Goal: Communication & Community: Answer question/provide support

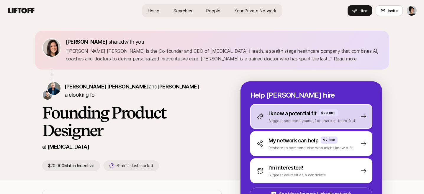
click at [314, 118] on p "Suggest someone yourself or share to them first" at bounding box center [311, 121] width 87 height 6
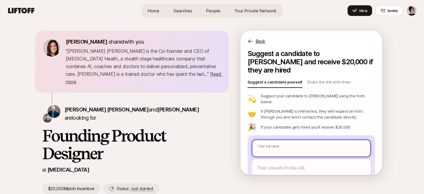
click at [279, 140] on input "text" at bounding box center [311, 148] width 118 height 17
paste input "Adryan [PERSON_NAME]"
type textarea "x"
type input "Adryan Tunde Abii-Smith"
click at [280, 140] on input "Adryan Tunde Abii-Smith" at bounding box center [311, 148] width 118 height 17
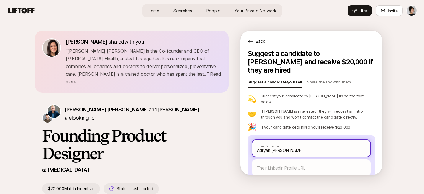
type textarea "x"
type input "Adryan Tunde Abii-Smith"
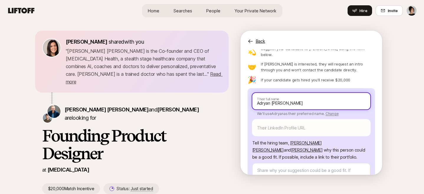
scroll to position [48, 0]
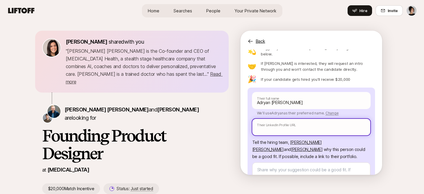
click at [323, 119] on input "text" at bounding box center [311, 127] width 118 height 17
paste input "https://www.linkedin.com/in/adryan-t-abii-smith/"
type textarea "x"
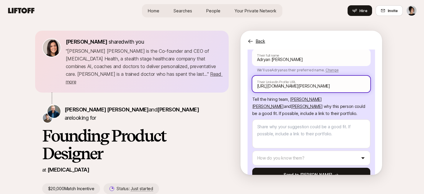
scroll to position [93, 0]
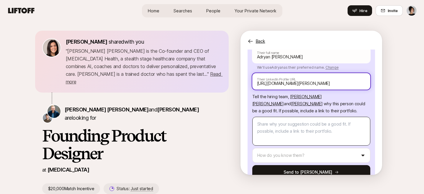
type input "https://www.linkedin.com/in/adryan-t-abii-smith/"
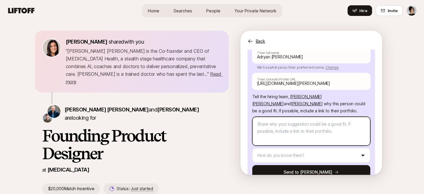
click at [323, 117] on textarea at bounding box center [311, 131] width 118 height 29
click at [300, 117] on textarea at bounding box center [311, 131] width 118 height 29
paste textarea "His name is Adryan, and he's led creative design projects for clients like Pear…"
type textarea "x"
type textarea "His name is Adryan, and he's led creative design projects for clients like Pear…"
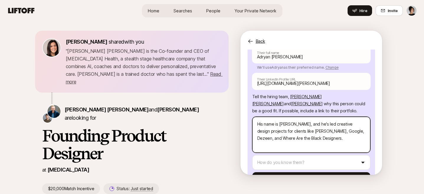
drag, startPoint x: 279, startPoint y: 111, endPoint x: 225, endPoint y: 111, distance: 53.7
click at [225, 111] on div "Eleanor Morgan shared with you " Sagan Schultz is the Co-founder and CEO of Son…" at bounding box center [212, 112] width 340 height 163
type textarea "x"
type textarea "Adryan, and he's led creative design projects for clients like Pearson, Google,…"
type textarea "x"
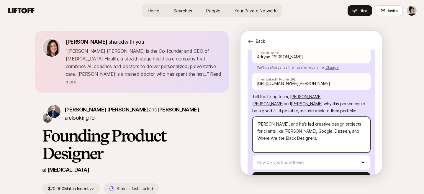
type textarea "Adryan, and he's led creative design projects for clients like Pearson, Google,…"
drag, startPoint x: 289, startPoint y: 111, endPoint x: 268, endPoint y: 115, distance: 21.9
click at [268, 117] on textarea "Adryan, and he's led creative design projects for clients like Pearson, Google,…" at bounding box center [311, 135] width 118 height 36
click at [286, 117] on textarea "Adryan, and he's led creative design projects for clients like Pearson, Google,…" at bounding box center [311, 135] width 118 height 36
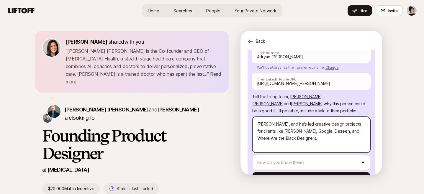
type textarea "x"
type textarea "Adryan, and led creative design projects for clients like Pearson, Google, Deze…"
type textarea "x"
type textarea "Adryan, an led creative design projects for clients like Pearson, Google, Dezee…"
type textarea "x"
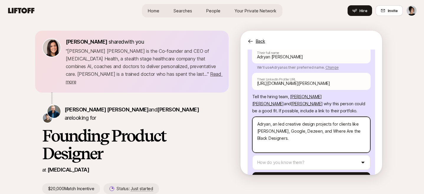
type textarea "Adryan, a led creative design projects for clients like Pearson, Google, Dezeen…"
type textarea "x"
type textarea "Adryan, led creative design projects for clients like Pearson, Google, Dezeen, …"
type textarea "x"
type textarea "Adryan, led creative design projects for clients like Pearson, Google, Dezeen, …"
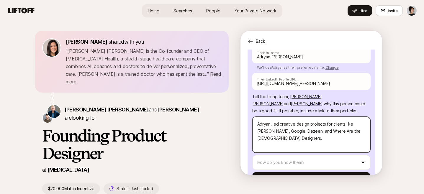
type textarea "x"
type textarea "Adryan led creative design projects for clients like Pearson, Google, Dezeen, a…"
type textarea "x"
type textarea "Adryan led creative design projects for clients like Pearson, Google, Dezeen, a…"
type textarea "x"
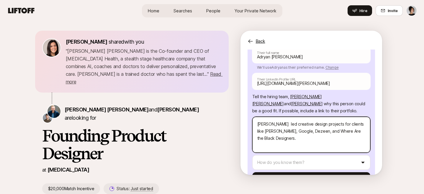
type textarea "Adryan h led creative design projects for clients like Pearson, Google, Dezeen,…"
type textarea "x"
type textarea "Adryan ha led creative design projects for clients like Pearson, Google, Dezeen…"
type textarea "x"
type textarea "Adryan h led creative design projects for clients like Pearson, Google, Dezeen,…"
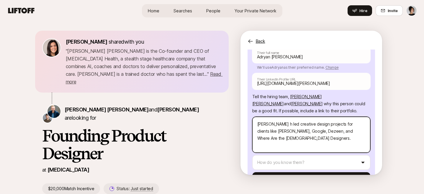
type textarea "x"
type textarea "Adryan led creative design projects for clients like Pearson, Google, Dezeen, a…"
type textarea "x"
type textarea "Adryan i led creative design projects for clients like Pearson, Google, Dezeen,…"
type textarea "x"
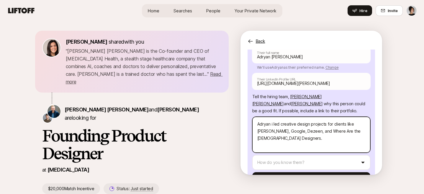
type textarea "Adryan in led creative design projects for clients like Pearson, Google, Dezeen…"
type textarea "x"
type textarea "Adryan ina led creative design projects for clients like Pearson, Google, Dezee…"
type textarea "x"
type textarea "Adryan ina led creative design projects for clients like Pearson, Google, Dezee…"
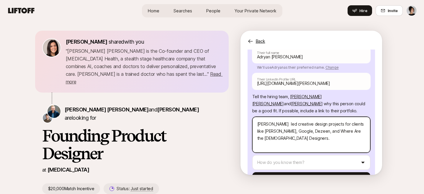
type textarea "x"
type textarea "Adryan ina led creative design projects for clients like Pearson, Google, Dezee…"
type textarea "x"
type textarea "Adryan in led creative design projects for clients like Pearson, Google, Dezeen…"
type textarea "x"
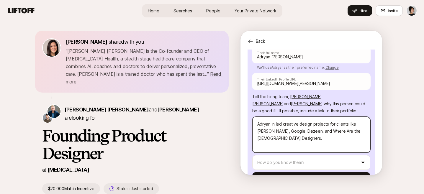
type textarea "Adryan i led creative design projects for clients like Pearson, Google, Dezeen,…"
type textarea "x"
type textarea "Adryan is led creative design projects for clients like Pearson, Google, Dezeen…"
type textarea "x"
type textarea "Adryan is led creative design projects for clients like Pearson, Google, Dezeen…"
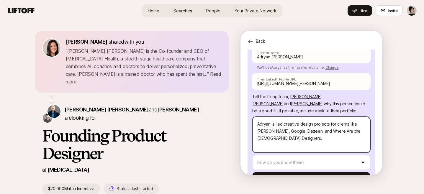
type textarea "x"
type textarea "Adryan is a led creative design projects for clients like Pearson, Google, Deze…"
type textarea "x"
type textarea "Adryan is a m led creative design projects for clients like Pearson, Google, De…"
type textarea "x"
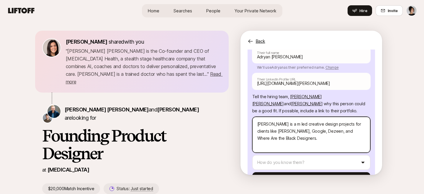
type textarea "Adryan is a mu led creative design projects for clients like Pearson, Google, D…"
type textarea "x"
type textarea "Adryan is a mul led creative design projects for clients like Pearson, Google, …"
type textarea "x"
type textarea "Adryan is a mult led creative design projects for clients like Pearson, Google,…"
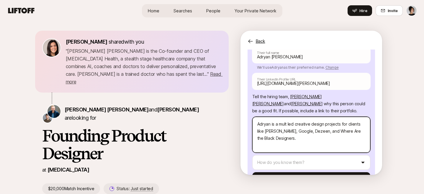
type textarea "x"
type textarea "Adryan is a multi led creative design projects for clients like Pearson, Google…"
type textarea "x"
type textarea "Adryan is a multi- led creative design projects for clients like Pearson, Googl…"
type textarea "x"
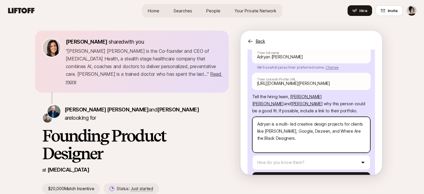
type textarea "Adryan is a multi-h led creative design projects for clients like Pearson, Goog…"
type textarea "x"
type textarea "Adryan is a multi-hy led creative design projects for clients like Pearson, Goo…"
type textarea "x"
type textarea "Adryan is a multi-hyp led creative design projects for clients like Pearson, Go…"
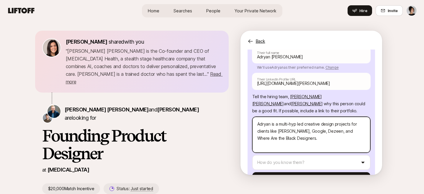
type textarea "x"
type textarea "Adryan is a multi-hyph led creative design projects for clients like Pearson, G…"
type textarea "x"
type textarea "Adryan is a multi-hyphe led creative design projects for clients like Pearson, …"
type textarea "x"
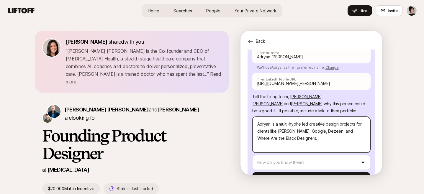
type textarea "Adryan is a multi-hyphen led creative design projects for clients like Pearson,…"
type textarea "x"
type textarea "Adryan is a multi-hyphena led creative design projects for clients like Pearson…"
type textarea "x"
type textarea "Adryan is a multi-hyphenat led creative design projects for clients like Pearso…"
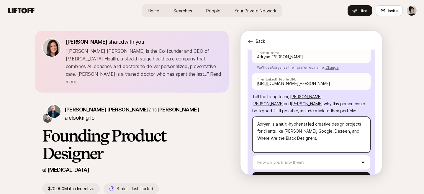
type textarea "x"
type textarea "Adryan is a multi-hyphenate led creative design projects for clients like Pears…"
type textarea "x"
type textarea "Adryan is a multi-hyphenate led creative design projects for clients like Pears…"
type textarea "x"
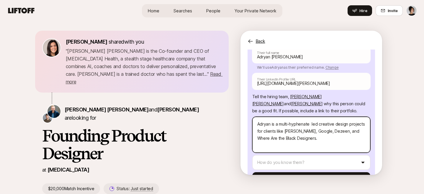
type textarea "Adryan is a multi-hyphenate d led creative design projects for clients like Pea…"
type textarea "x"
type textarea "Adryan is a multi-hyphenate de led creative design projects for clients like Pe…"
type textarea "x"
type textarea "Adryan is a multi-hyphenate des led creative design projects for clients like P…"
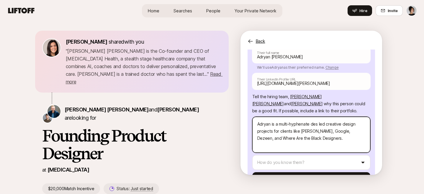
type textarea "x"
type textarea "Adryan is a multi-hyphenate desi led creative design projects for clients like …"
type textarea "x"
type textarea "Adryan is a multi-hyphenate desig led creative design projects for clients like…"
type textarea "x"
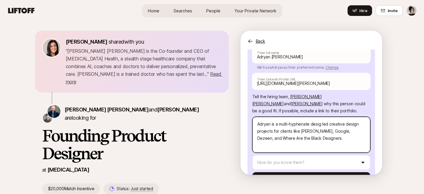
type textarea "Adryan is a multi-hyphenate design led creative design projects for clients lik…"
type textarea "x"
type textarea "Adryan is a multi-hyphenate designe led creative design projects for clients li…"
type textarea "x"
type textarea "Adryan is a multi-hyphenate designer led creative design projects for clients l…"
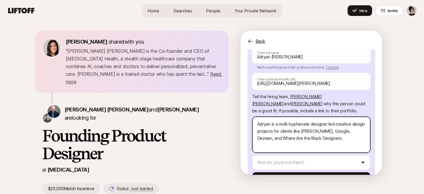
type textarea "x"
type textarea "Adryan is a multi-hyphenate designer led creative design projects for clients l…"
type textarea "x"
type textarea "Adryan is a multi-hyphenate designer a led creative design projects for clients…"
type textarea "x"
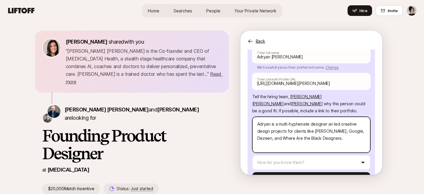
type textarea "Adryan is a multi-hyphenate designer and led creative design projects for clien…"
type textarea "x"
type textarea "Adryan is a multi-hyphenate designer and led creative design projects for clien…"
type textarea "x"
type textarea "Adryan is a multi-hyphenate designer and ha led creative design projects for cl…"
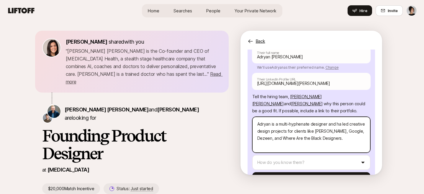
type textarea "x"
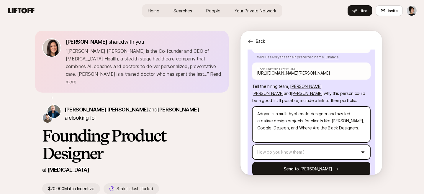
type textarea "Adryan is a multi-hyphenate designer and has led creative design projects for c…"
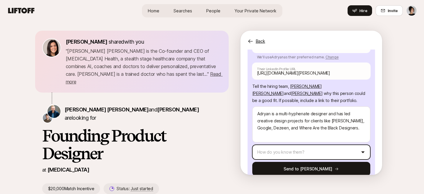
click at [307, 144] on html "Home Searches People Your Private Network Hire Home Searches People Your Privat…" at bounding box center [212, 97] width 424 height 194
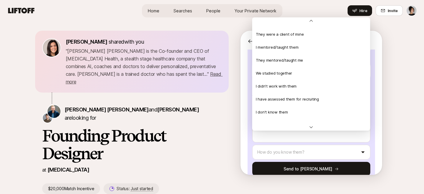
scroll to position [127, 0]
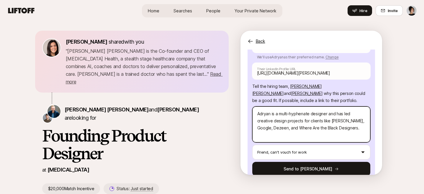
click at [347, 113] on textarea "Adryan is a multi-hyphenate designer and has led creative design projects for c…" at bounding box center [311, 124] width 118 height 36
click at [354, 116] on textarea "Adryan is a multi-hyphenate designer and has led creative design projects for c…" at bounding box center [311, 124] width 118 height 36
type textarea "x"
type textarea "Adryan is a multi-hyphenate designer and has led creative design projects for c…"
type textarea "x"
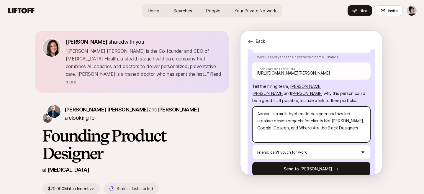
type textarea "Adryan is a multi-hyphenate designer and has led creative design projects for c…"
type textarea "x"
type textarea "Adryan is a multi-hyphenate designer and has led creative design projects for c…"
type textarea "x"
type textarea "Adryan is a multi-hyphenate designer and has led creative design projects for c…"
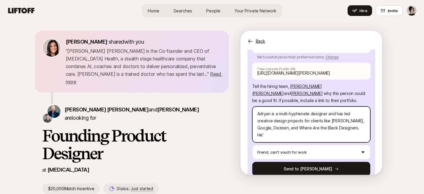
type textarea "x"
type textarea "Adryan is a multi-hyphenate designer and has led creative design projects for c…"
type textarea "x"
type textarea "Adryan is a multi-hyphenate designer and has led creative design projects for c…"
type textarea "x"
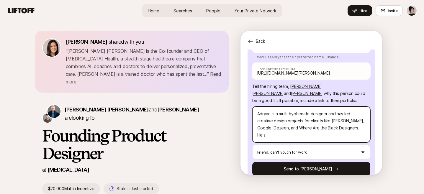
type textarea "Adryan is a multi-hyphenate designer and has led creative design projects for c…"
type textarea "x"
type textarea "Adryan is a multi-hyphenate designer and has led creative design projects for c…"
type textarea "x"
type textarea "Adryan is a multi-hyphenate designer and has led creative design projects for c…"
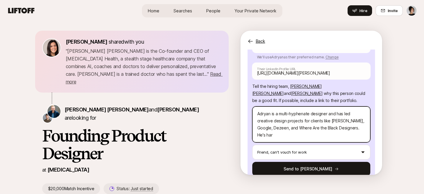
type textarea "x"
type textarea "Adryan is a multi-hyphenate designer and has led creative design projects for c…"
type textarea "x"
type textarea "Adryan is a multi-hyphenate designer and has led creative design projects for c…"
type textarea "x"
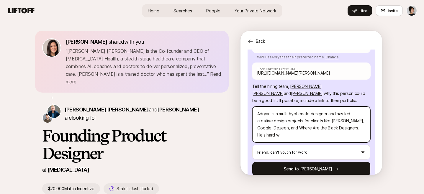
type textarea "Adryan is a multi-hyphenate designer and has led creative design projects for c…"
type textarea "x"
type textarea "Adryan is a multi-hyphenate designer and has led creative design projects for c…"
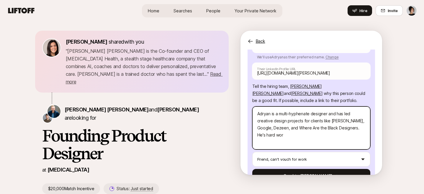
type textarea "x"
type textarea "Adryan is a multi-hyphenate designer and has led creative design projects for c…"
type textarea "x"
type textarea "Adryan is a multi-hyphenate designer and has led creative design projects for c…"
type textarea "x"
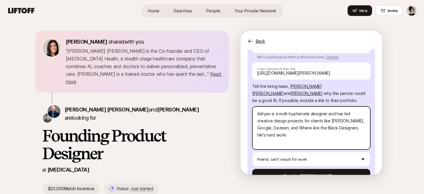
type textarea "Adryan is a multi-hyphenate designer and has led creative design projects for c…"
type textarea "x"
type textarea "Adryan is a multi-hyphenate designer and has led creative design projects for c…"
type textarea "x"
type textarea "Adryan is a multi-hyphenate designer and has led creative design projects for c…"
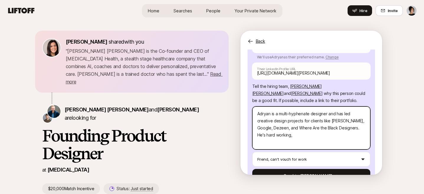
type textarea "x"
type textarea "Adryan is a multi-hyphenate designer and has led creative design projects for c…"
type textarea "x"
type textarea "Adryan is a multi-hyphenate designer and has led creative design projects for c…"
type textarea "x"
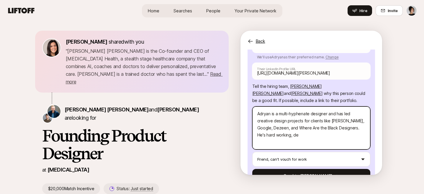
type textarea "Adryan is a multi-hyphenate designer and has led creative design projects for c…"
type textarea "x"
type textarea "Adryan is a multi-hyphenate designer and has led creative design projects for c…"
type textarea "x"
type textarea "Adryan is a multi-hyphenate designer and has led creative design projects for c…"
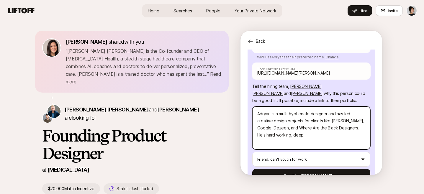
type textarea "x"
type textarea "Adryan is a multi-hyphenate designer and has led creative design projects for c…"
type textarea "x"
type textarea "Adryan is a multi-hyphenate designer and has led creative design projects for c…"
type textarea "x"
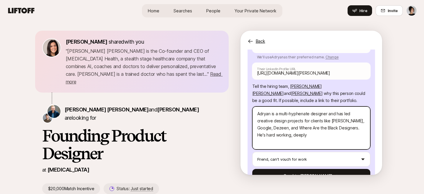
type textarea "Adryan is a multi-hyphenate designer and has led creative design projects for c…"
type textarea "x"
type textarea "Adryan is a multi-hyphenate designer and has led creative design projects for c…"
type textarea "x"
type textarea "Adryan is a multi-hyphenate designer and has led creative design projects for c…"
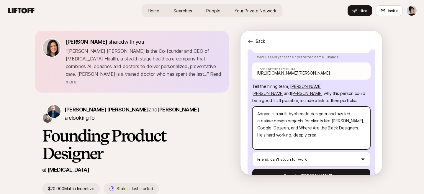
type textarea "x"
type textarea "Adryan is a multi-hyphenate designer and has led creative design projects for c…"
type textarea "x"
type textarea "Adryan is a multi-hyphenate designer and has led creative design projects for c…"
type textarea "x"
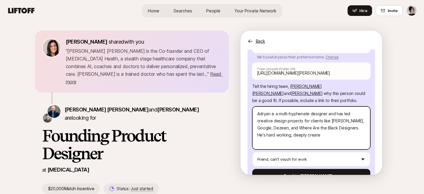
type textarea "Adryan is a multi-hyphenate designer and has led creative design projects for c…"
type textarea "x"
type textarea "Adryan is a multi-hyphenate designer and has led creative design projects for c…"
type textarea "x"
type textarea "Adryan is a multi-hyphenate designer and has led creative design projects for c…"
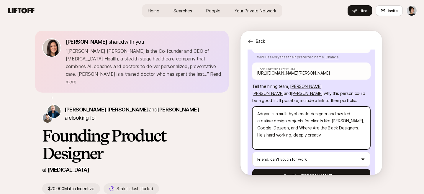
type textarea "x"
type textarea "Adryan is a multi-hyphenate designer and has led creative design projects for c…"
type textarea "x"
type textarea "Adryan is a multi-hyphenate designer and has led creative design projects for c…"
type textarea "x"
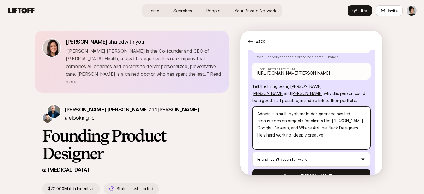
type textarea "Adryan is a multi-hyphenate designer and has led creative design projects for c…"
click at [283, 125] on textarea "Adryan is a multi-hyphenate designer and has led creative design projects for c…" at bounding box center [311, 127] width 118 height 43
type textarea "x"
type textarea "Adryan is a multi-hyphenate designer and has led creative design projects for c…"
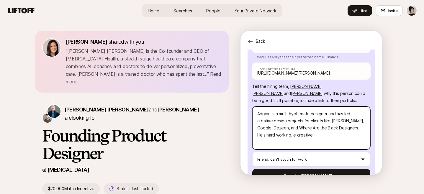
type textarea "x"
type textarea "Adryan is a multi-hyphenate designer and has led creative design projects for c…"
type textarea "x"
type textarea "Adryan is a multi-hyphenate designer and has led creative design projects for c…"
type textarea "x"
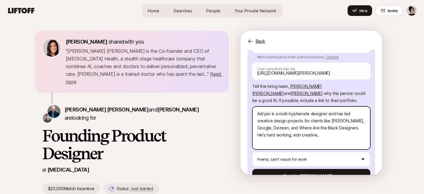
type textarea "Adryan is a multi-hyphenate designer and has led creative design projects for c…"
type textarea "x"
type textarea "Adryan is a multi-hyphenate designer and has led creative design projects for c…"
type textarea "x"
type textarea "Adryan is a multi-hyphenate designer and has led creative design projects for c…"
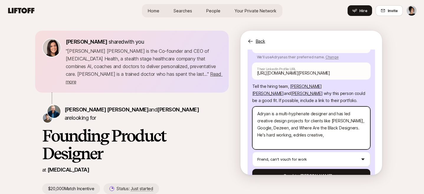
type textarea "x"
type textarea "Adryan is a multi-hyphenate designer and has led creative design projects for c…"
click at [315, 122] on textarea "Adryan is a multi-hyphenate designer and has led creative design projects for c…" at bounding box center [311, 127] width 118 height 43
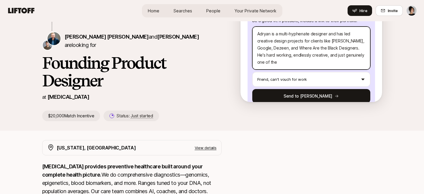
scroll to position [69, 0]
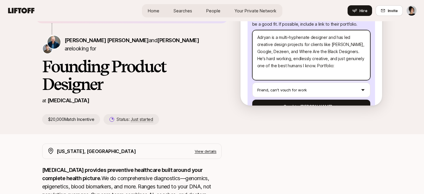
paste textarea "https://adryanabiismith.com/"
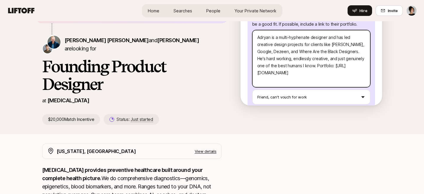
click at [258, 59] on textarea "Adryan is a multi-hyphenate designer and has led creative design projects for c…" at bounding box center [311, 58] width 118 height 57
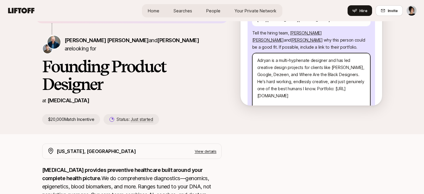
scroll to position [125, 0]
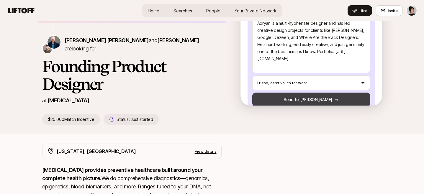
click at [296, 93] on button "Send to Sagan" at bounding box center [311, 100] width 118 height 14
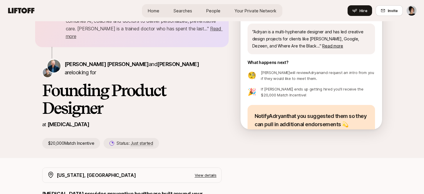
scroll to position [0, 0]
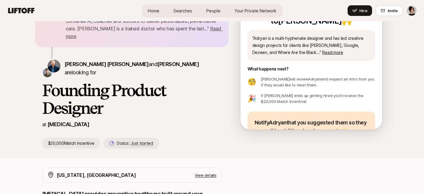
click at [213, 9] on span "People" at bounding box center [213, 11] width 14 height 6
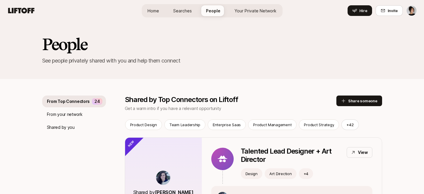
scroll to position [58, 0]
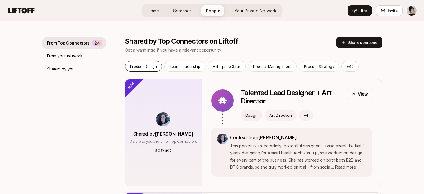
click at [144, 67] on p "Product Design" at bounding box center [143, 66] width 27 height 6
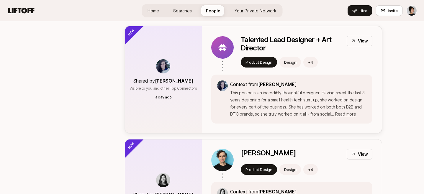
scroll to position [126, 0]
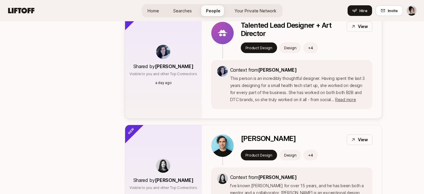
click at [281, 27] on p "Talented Lead Designer + Art Director" at bounding box center [291, 29] width 101 height 17
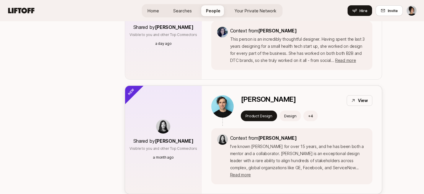
scroll to position [0, 0]
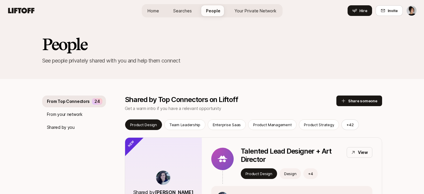
click at [184, 11] on span "Searches" at bounding box center [182, 11] width 19 height 6
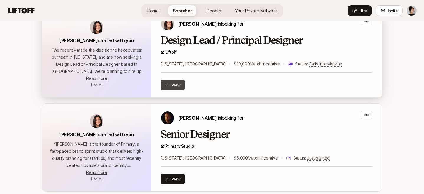
scroll to position [280, 0]
click at [177, 84] on button "View" at bounding box center [172, 84] width 25 height 11
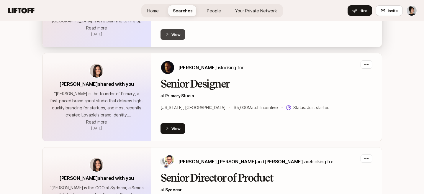
scroll to position [338, 0]
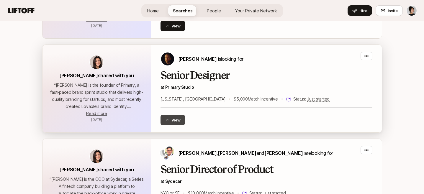
click at [175, 120] on button "View" at bounding box center [172, 120] width 25 height 11
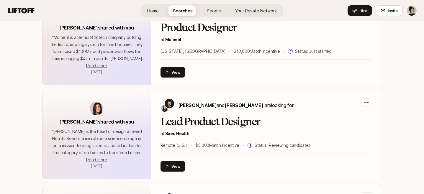
scroll to position [668, 0]
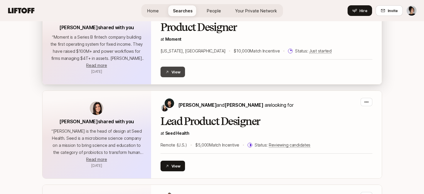
click at [176, 70] on button "View" at bounding box center [172, 72] width 25 height 11
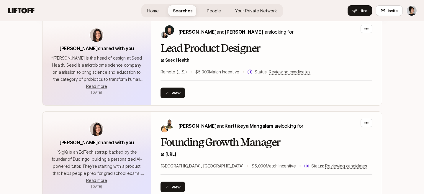
scroll to position [757, 0]
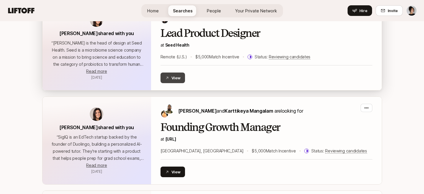
click at [176, 78] on button "View" at bounding box center [172, 78] width 25 height 11
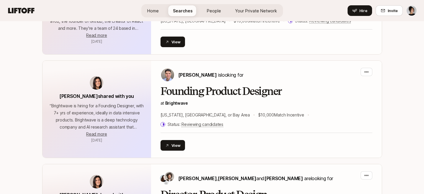
scroll to position [1107, 0]
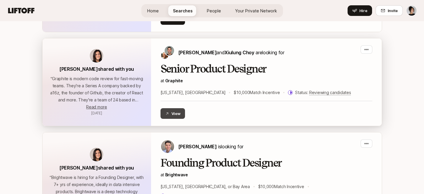
click at [175, 108] on button "View" at bounding box center [172, 113] width 25 height 11
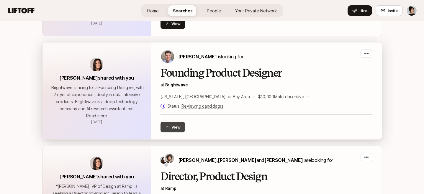
click at [175, 122] on button "View" at bounding box center [172, 127] width 25 height 11
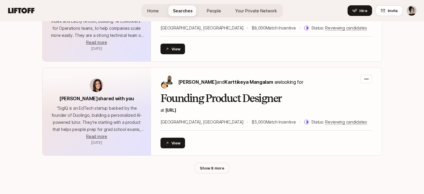
scroll to position [1466, 0]
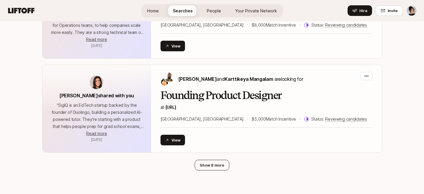
click at [203, 160] on button "Show 8 more" at bounding box center [212, 165] width 34 height 11
click at [210, 174] on button "Show 8 inactive Searches" at bounding box center [212, 179] width 55 height 11
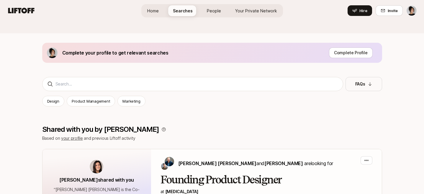
scroll to position [0, 0]
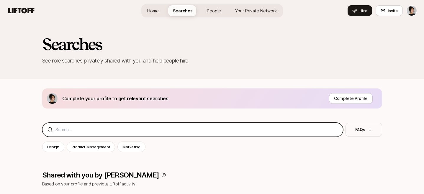
click at [196, 130] on input at bounding box center [196, 129] width 282 height 7
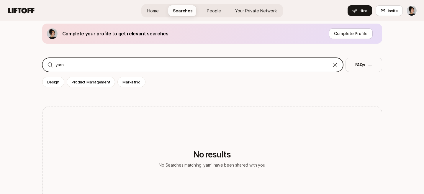
scroll to position [67, 0]
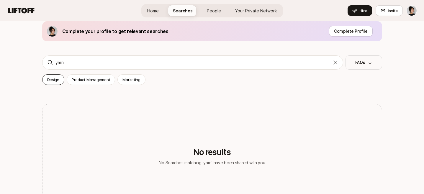
click at [57, 80] on p "Design" at bounding box center [53, 80] width 12 height 6
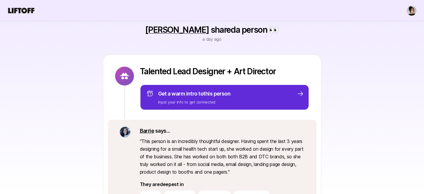
scroll to position [48, 0]
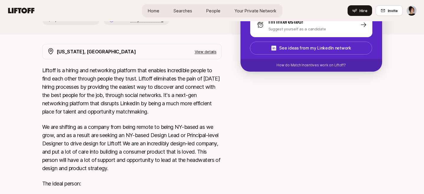
scroll to position [58, 0]
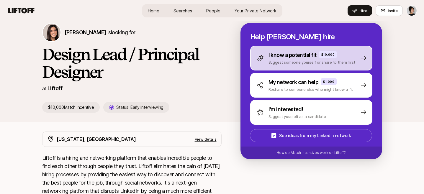
click at [300, 59] on p "I know a potential fit" at bounding box center [292, 55] width 48 height 8
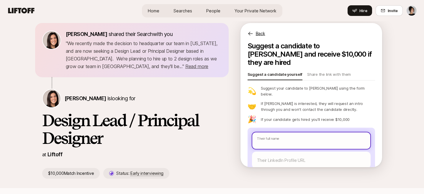
click at [284, 132] on input "text" at bounding box center [311, 140] width 118 height 17
type textarea "x"
type input "a"
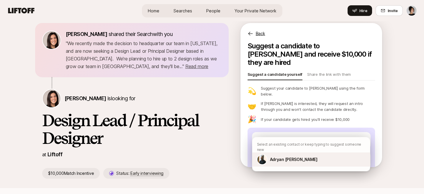
click at [285, 157] on p "Adryan [PERSON_NAME]" at bounding box center [293, 159] width 47 height 7
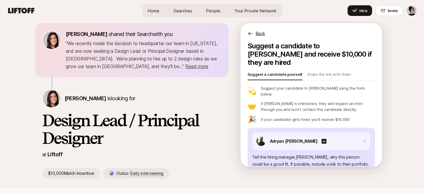
type textarea "x"
type textarea "Adryan is a multi-hyphenate designer and has led creative design projects for c…"
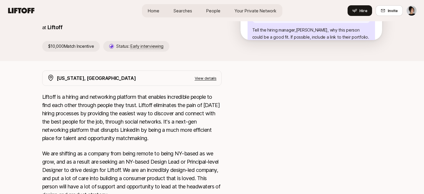
scroll to position [33, 0]
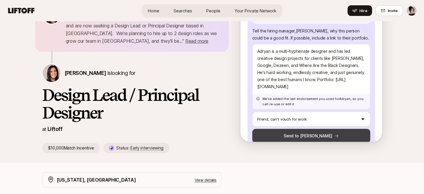
click at [308, 129] on button "Send to Eleanor" at bounding box center [311, 136] width 118 height 14
type textarea "x"
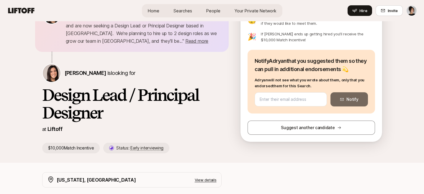
scroll to position [74, 0]
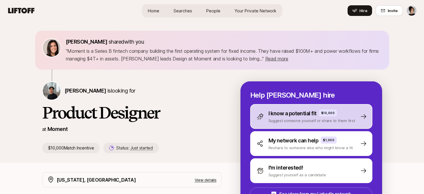
click at [293, 114] on p "I know a potential fit" at bounding box center [292, 113] width 48 height 8
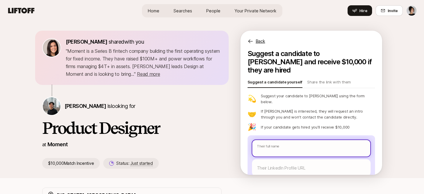
click at [293, 140] on input "text" at bounding box center [311, 148] width 118 height 17
type textarea "x"
type input "a"
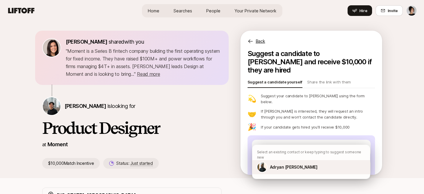
click at [286, 164] on p "Adryan Tunde Abii-Smith" at bounding box center [293, 167] width 47 height 7
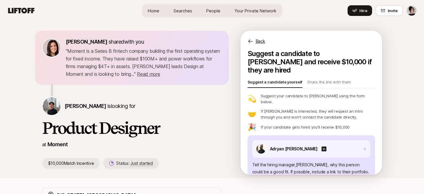
type textarea "x"
type textarea "Adryan is a multi-hyphenate designer and has led creative design projects for c…"
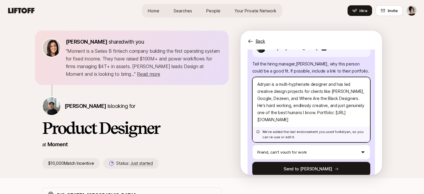
scroll to position [8, 0]
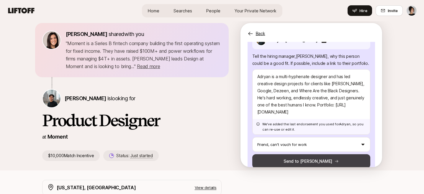
click at [298, 154] on button "Send to Billy" at bounding box center [311, 161] width 118 height 14
type textarea "x"
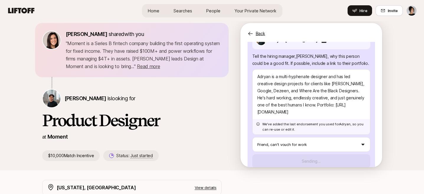
scroll to position [74, 0]
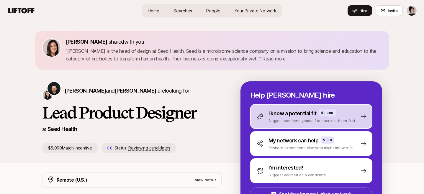
click at [318, 113] on div "I know a potential fit $5,000" at bounding box center [311, 113] width 87 height 8
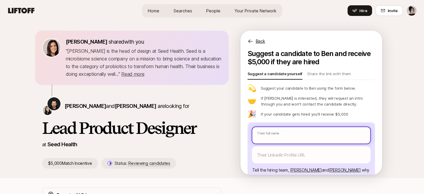
click at [316, 140] on input "text" at bounding box center [311, 135] width 118 height 17
type textarea "x"
type input "a"
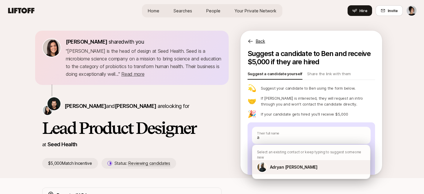
click at [302, 164] on p "Adryan [PERSON_NAME]" at bounding box center [293, 167] width 47 height 7
type textarea "x"
type textarea "Adryan is a multi-hyphenate designer and has led creative design projects for c…"
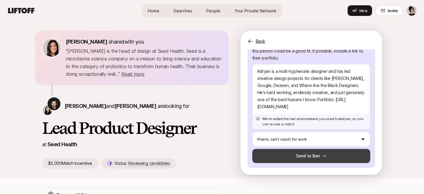
click at [303, 157] on button "Send to Ben" at bounding box center [311, 156] width 118 height 14
type textarea "x"
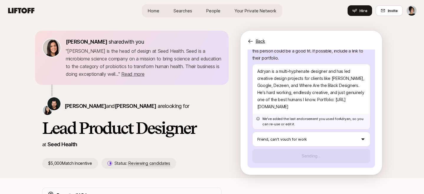
scroll to position [74, 0]
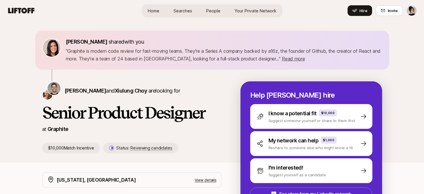
click at [343, 50] on p "" Graphite is modern code review for fast-moving teams. They're a Series A comp…" at bounding box center [224, 54] width 316 height 15
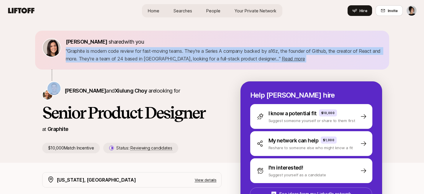
click at [343, 50] on p "" Graphite is modern code review for fast-moving teams. They're a Series A comp…" at bounding box center [224, 54] width 316 height 15
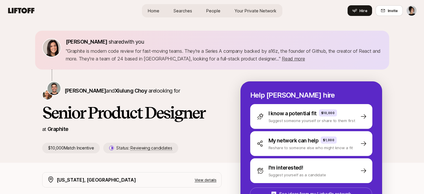
click at [345, 52] on p "" Graphite is modern code review for fast-moving teams. They're a Series A comp…" at bounding box center [224, 54] width 316 height 15
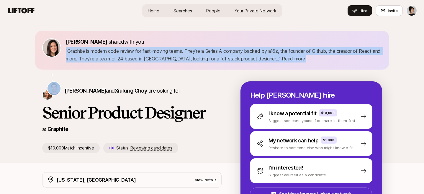
click at [345, 52] on p "" Graphite is modern code review for fast-moving teams. They're a Series A comp…" at bounding box center [224, 54] width 316 height 15
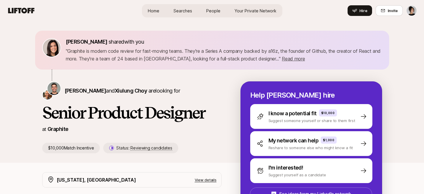
click at [339, 54] on p "" Graphite is modern code review for fast-moving teams. They're a Series A comp…" at bounding box center [224, 54] width 316 height 15
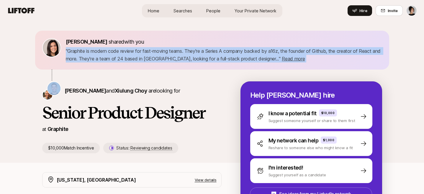
click at [339, 54] on p "" Graphite is modern code review for fast-moving teams. They're a Series A comp…" at bounding box center [224, 54] width 316 height 15
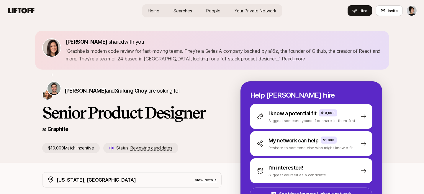
click at [346, 55] on p "" Graphite is modern code review for fast-moving teams. They're a Series A comp…" at bounding box center [224, 54] width 316 height 15
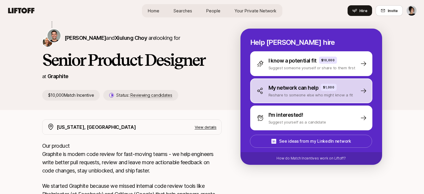
scroll to position [53, 0]
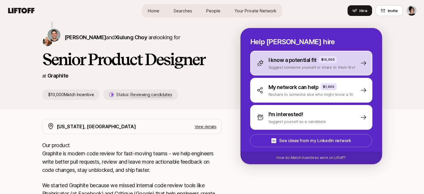
click at [316, 66] on p "Suggest someone yourself or share to them first" at bounding box center [311, 67] width 87 height 6
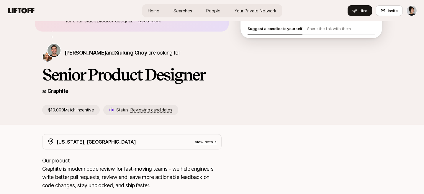
scroll to position [3, 0]
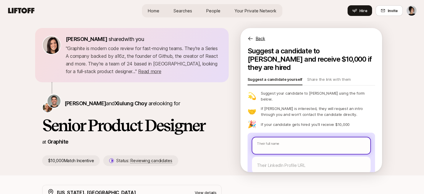
click at [303, 137] on input "text" at bounding box center [311, 145] width 118 height 17
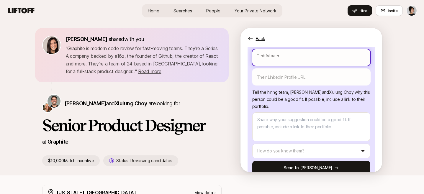
scroll to position [90, 0]
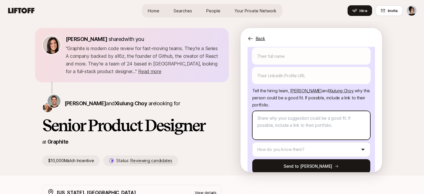
click at [294, 111] on textarea at bounding box center [311, 125] width 118 height 29
paste textarea "https://www.linkedin.com/in/adryan-t-abii-smith/"
type textarea "x"
type textarea "https://www.linkedin.com/in/adryan-t-abii-smith/"
type textarea "x"
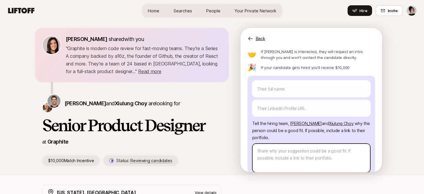
scroll to position [36, 0]
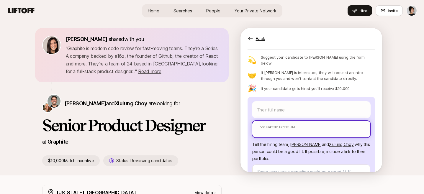
click at [272, 121] on input "text" at bounding box center [311, 129] width 118 height 17
paste input "https://www.linkedin.com/in/adryan-t-abii-smith/"
type textarea "x"
type input "https://www.linkedin.com/in/adryan-t-abii-smith/"
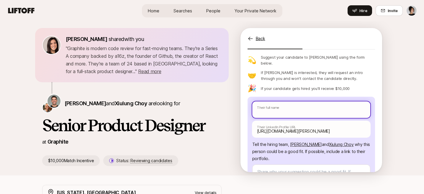
click at [275, 105] on input "text" at bounding box center [311, 109] width 118 height 17
paste input "Adryan Tunde Abii-Smith"
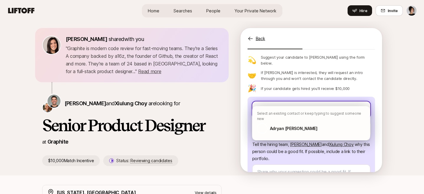
type textarea "x"
type input "Adryan Tunde Abii-Smith"
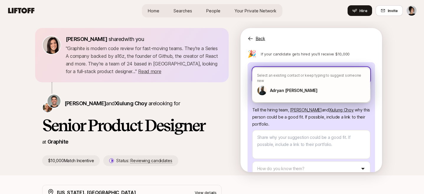
scroll to position [80, 0]
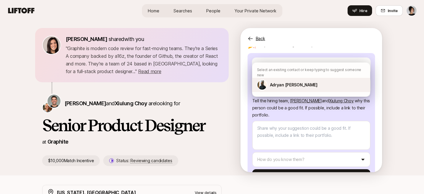
click at [294, 81] on p "Adryan Tunde Abii-Smith" at bounding box center [293, 84] width 47 height 7
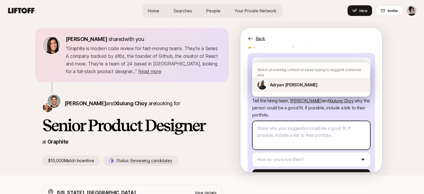
type textarea "x"
type textarea "Adryan is a multi-hyphenate designer and has led creative design projects for c…"
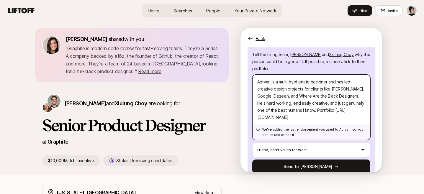
scroll to position [108, 0]
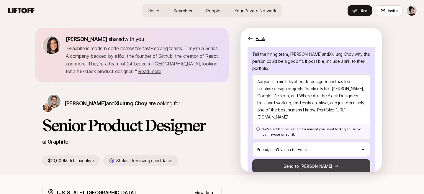
click at [318, 159] on button "Send to Tomas" at bounding box center [311, 166] width 118 height 14
type textarea "x"
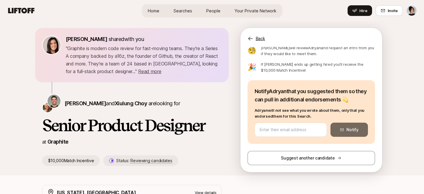
scroll to position [74, 0]
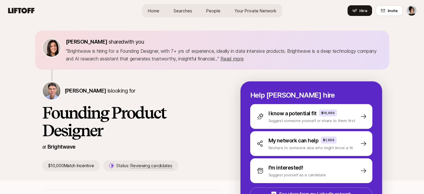
click at [166, 51] on p "" Brightwave is hiring for a Founding Designer, with 7+ yrs of experience, idea…" at bounding box center [224, 54] width 316 height 15
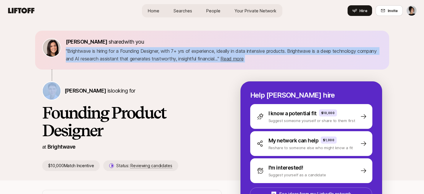
click at [166, 51] on p "" Brightwave is hiring for a Founding Designer, with 7+ yrs of experience, idea…" at bounding box center [224, 54] width 316 height 15
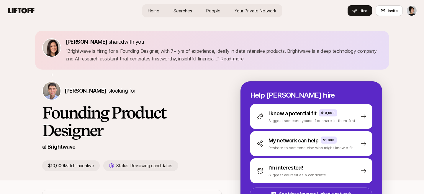
click at [166, 58] on p "" Brightwave is hiring for a Founding Designer, with 7+ yrs of experience, idea…" at bounding box center [224, 54] width 316 height 15
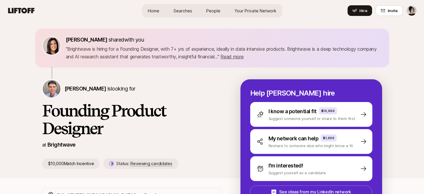
scroll to position [4, 0]
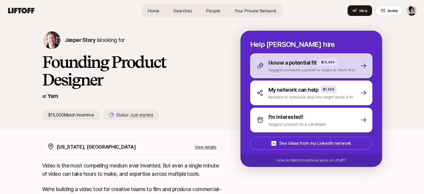
click at [287, 63] on p "I know a potential fit" at bounding box center [292, 63] width 48 height 8
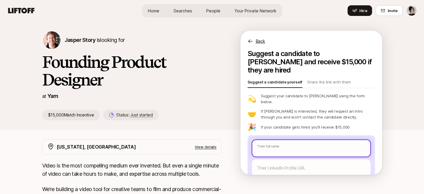
click at [282, 140] on input "text" at bounding box center [311, 148] width 118 height 17
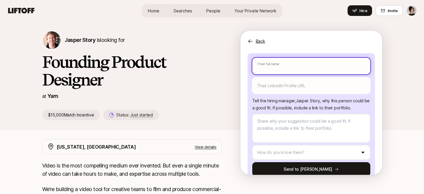
scroll to position [83, 0]
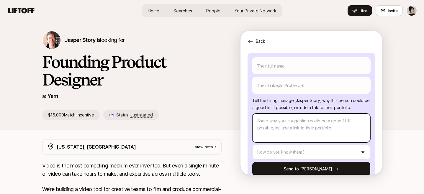
click at [283, 114] on textarea at bounding box center [311, 128] width 118 height 29
paste textarea "Adryan is a multi-hyphenate designer and has led creative design projects for c…"
type textarea "x"
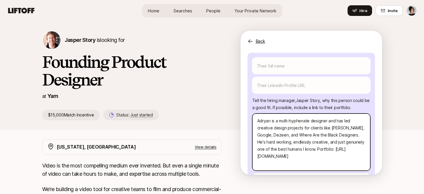
scroll to position [111, 0]
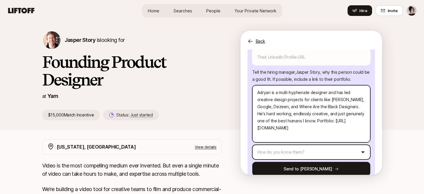
type textarea "Adryan is a multi-hyphenate designer and has led creative design projects for c…"
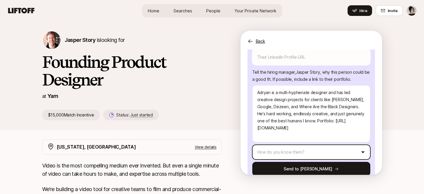
click at [283, 138] on html "Home Searches People Your Private Network Hire Home Searches People Your Privat…" at bounding box center [212, 97] width 424 height 194
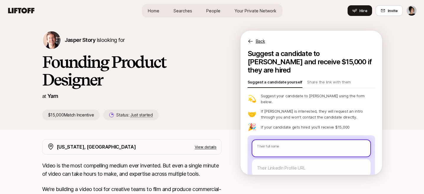
click at [276, 140] on input "text" at bounding box center [311, 148] width 118 height 17
paste input "Adryan [PERSON_NAME]"
type textarea "x"
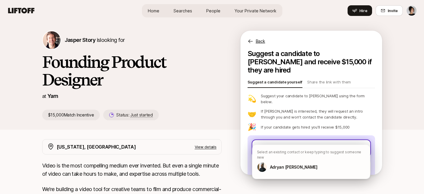
type input "Adryan [PERSON_NAME]"
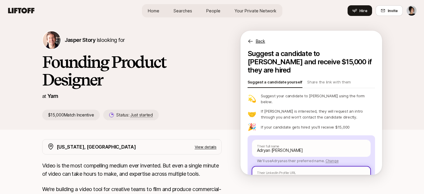
click at [278, 167] on input "text" at bounding box center [311, 175] width 118 height 17
paste input "[URL][DOMAIN_NAME][PERSON_NAME]"
type textarea "x"
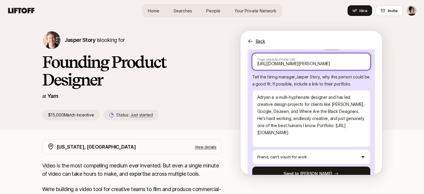
scroll to position [118, 0]
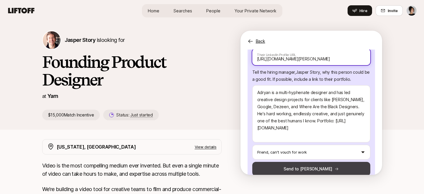
type input "[URL][DOMAIN_NAME][PERSON_NAME]"
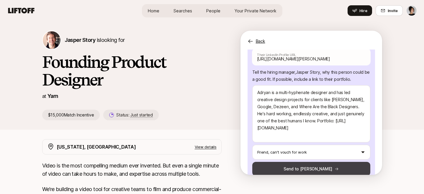
click at [286, 162] on button "Send to [PERSON_NAME]" at bounding box center [311, 169] width 118 height 14
type textarea "x"
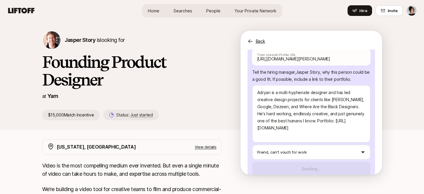
scroll to position [74, 0]
